Goal: Check status

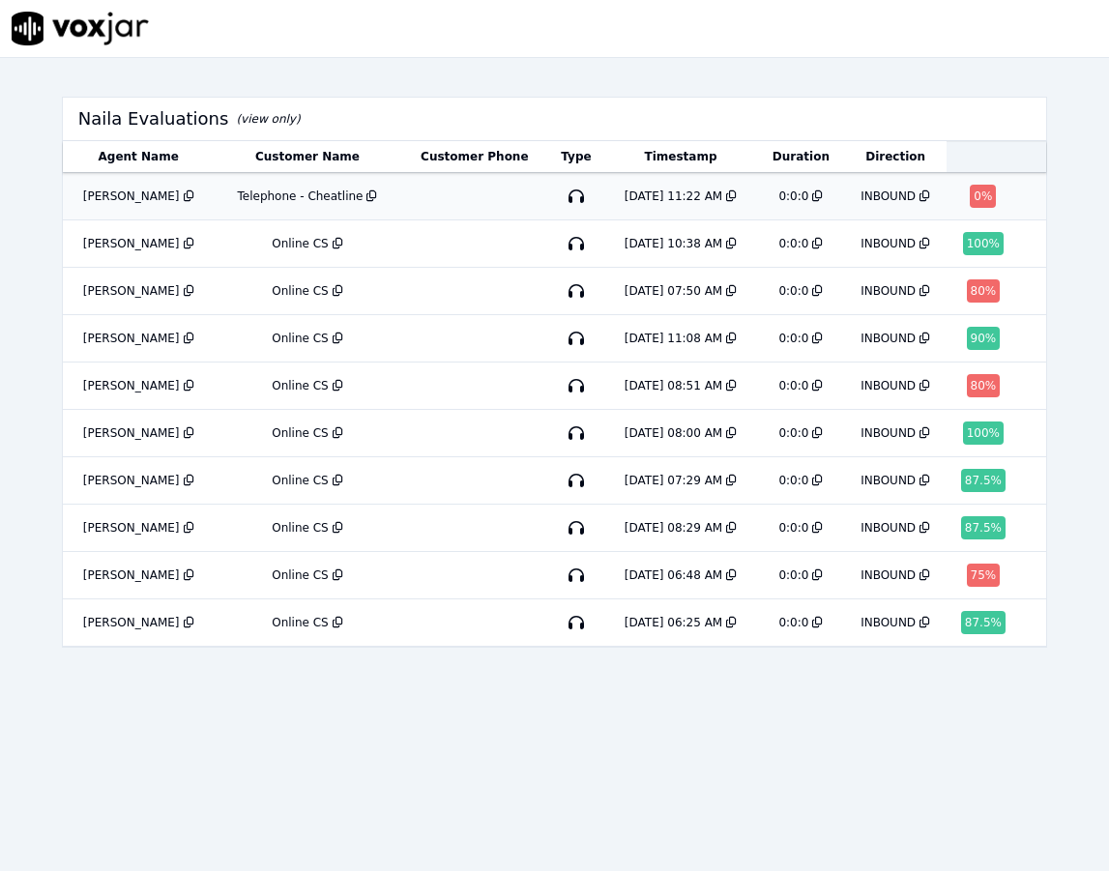
click at [367, 197] on icon at bounding box center [372, 197] width 11 height 12
click at [184, 197] on icon at bounding box center [189, 197] width 11 height 12
click at [970, 197] on div "0 %" at bounding box center [983, 196] width 26 height 23
click at [726, 196] on icon at bounding box center [731, 197] width 11 height 12
click at [367, 191] on icon at bounding box center [372, 197] width 11 height 12
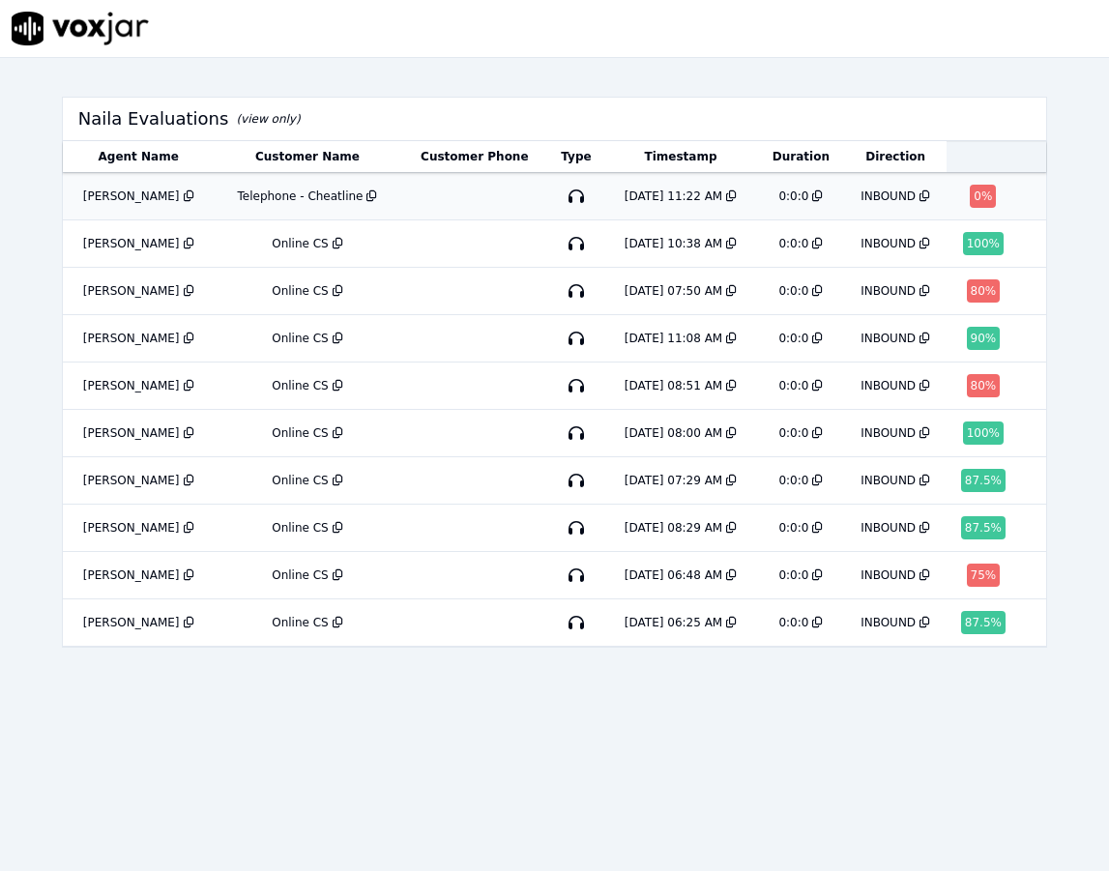
click at [795, 200] on td "0:0:0" at bounding box center [800, 196] width 87 height 47
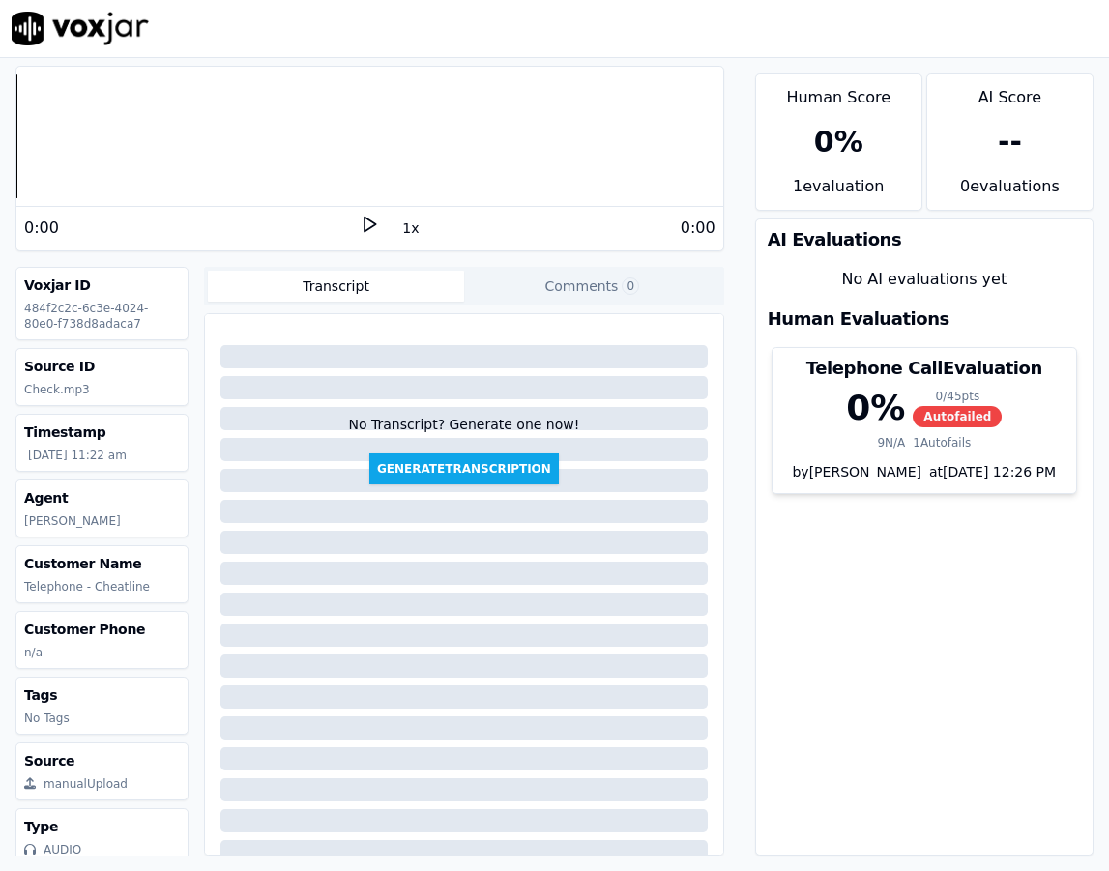
click at [353, 288] on button "Transcript" at bounding box center [336, 286] width 256 height 31
click at [622, 287] on span "0" at bounding box center [630, 286] width 17 height 17
click at [391, 289] on button "Transcript" at bounding box center [336, 286] width 256 height 31
